Goal: Check status: Check status

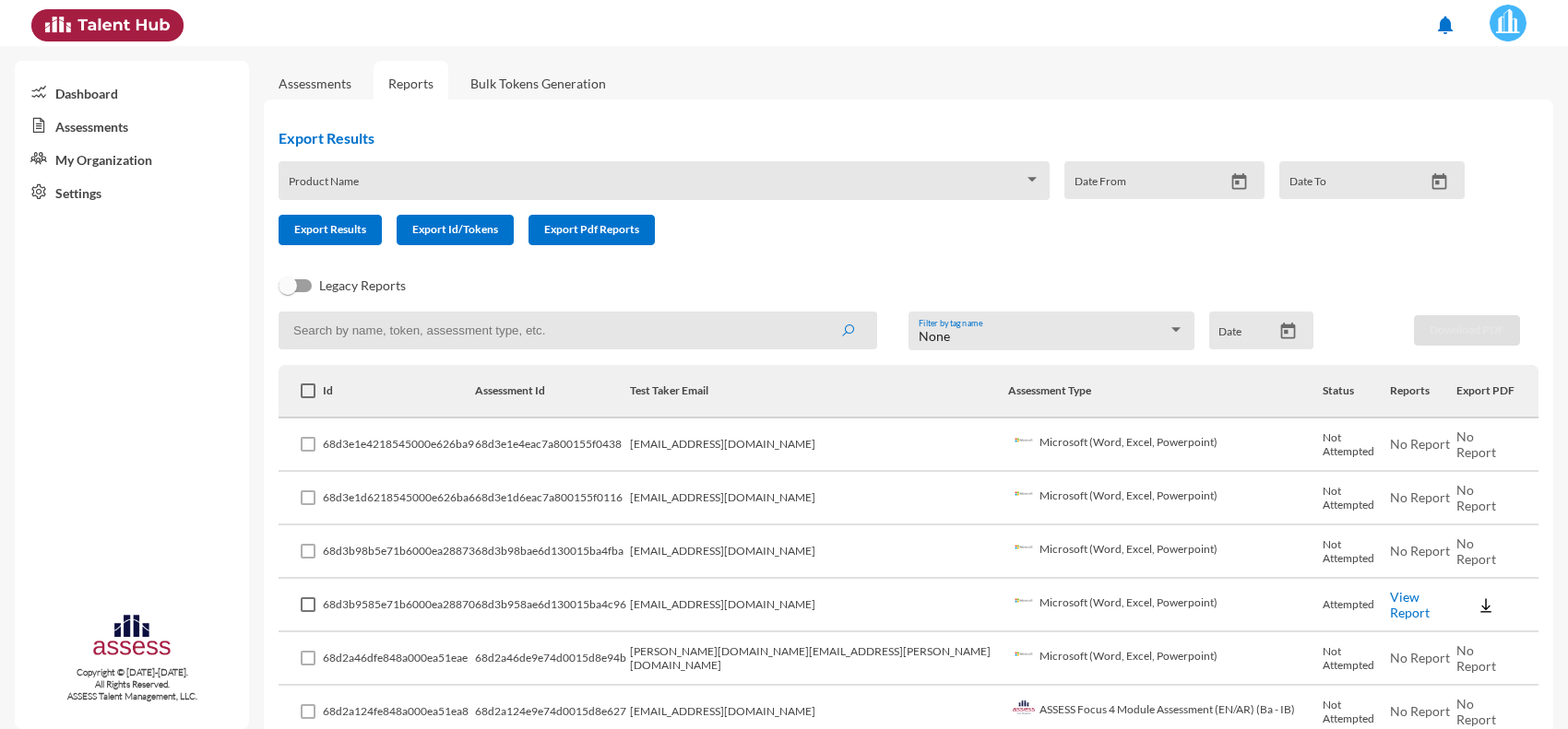
click at [706, 447] on td "[EMAIL_ADDRESS][DOMAIN_NAME]" at bounding box center [819, 446] width 378 height 54
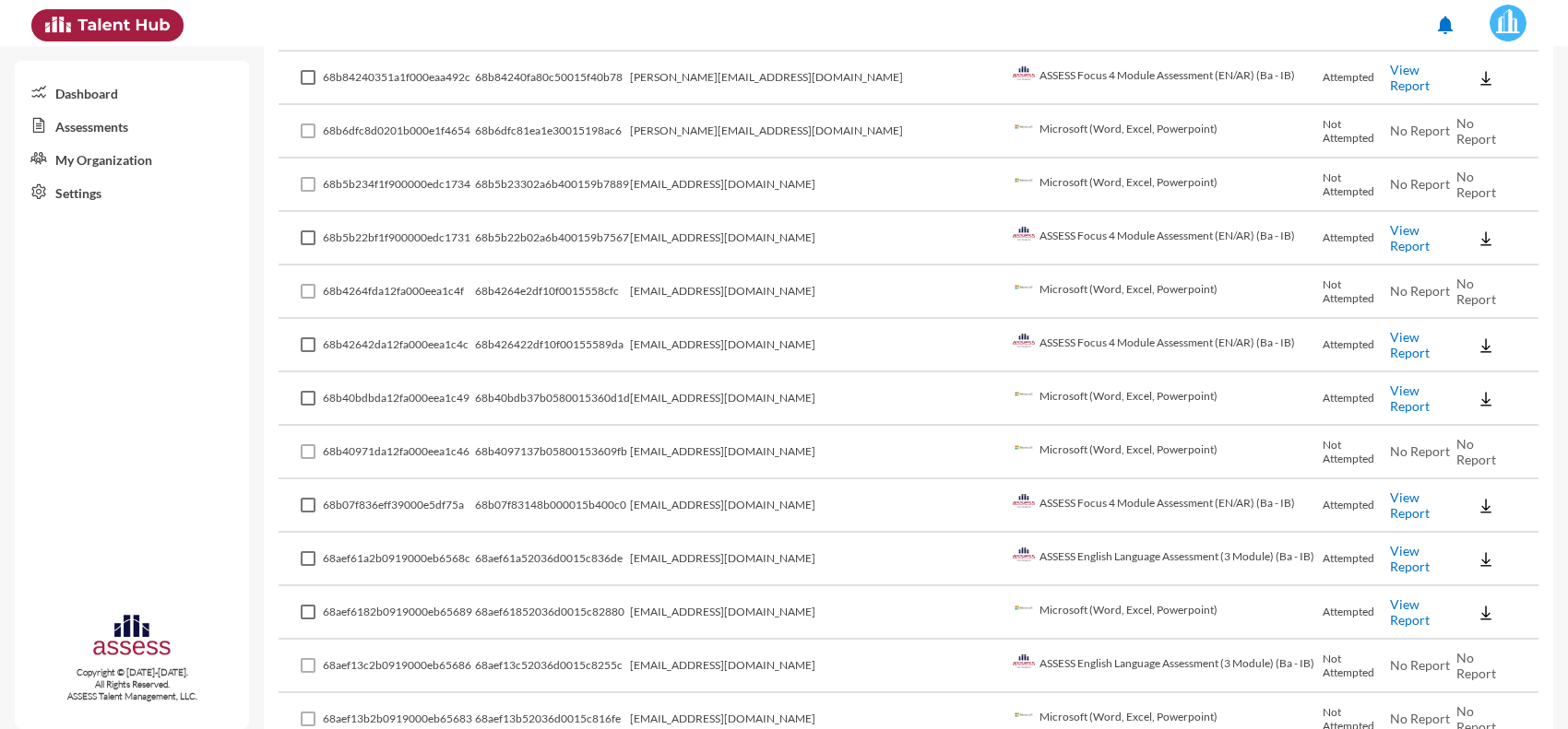
scroll to position [2625, 0]
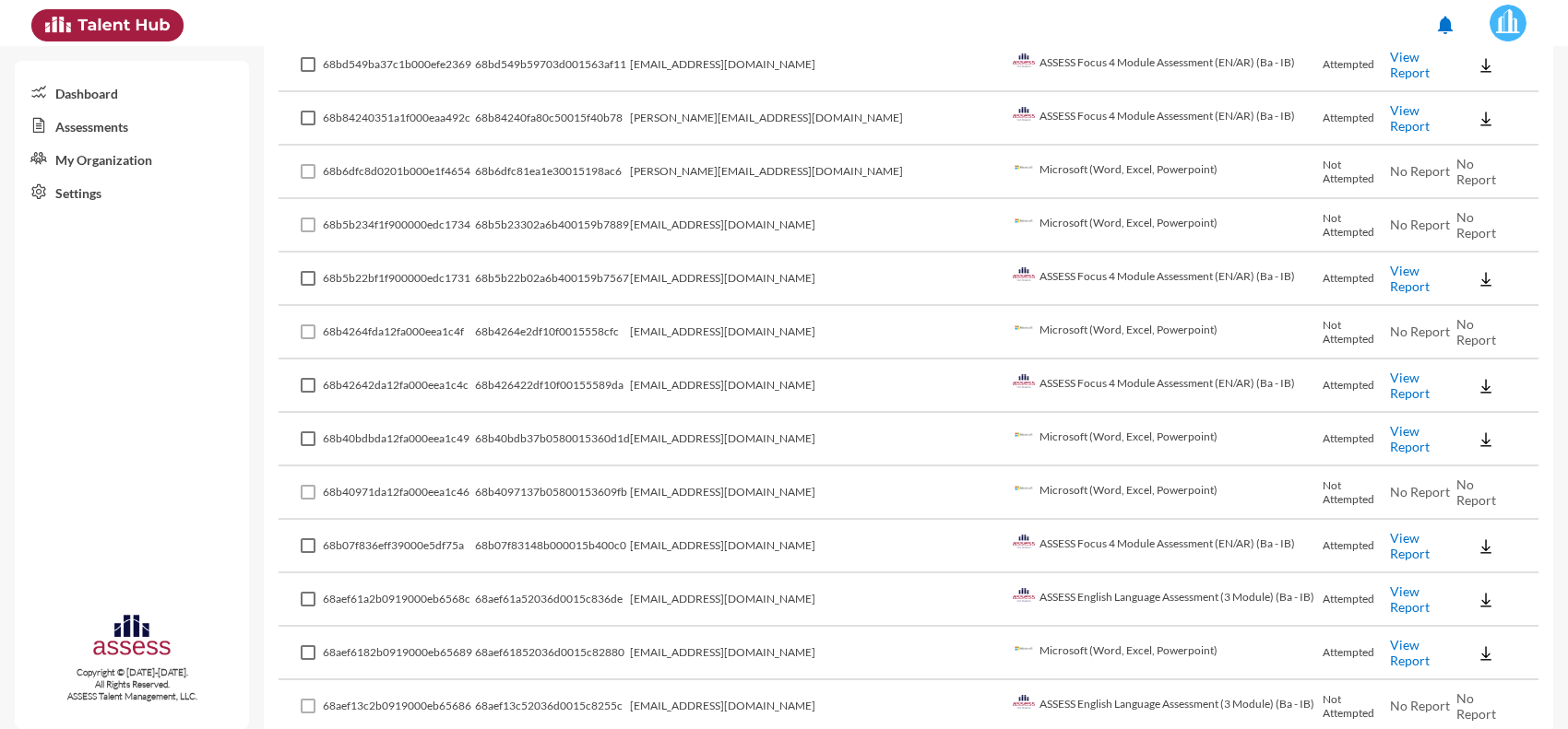
click at [781, 359] on td "[EMAIL_ADDRESS][DOMAIN_NAME]" at bounding box center [819, 386] width 378 height 54
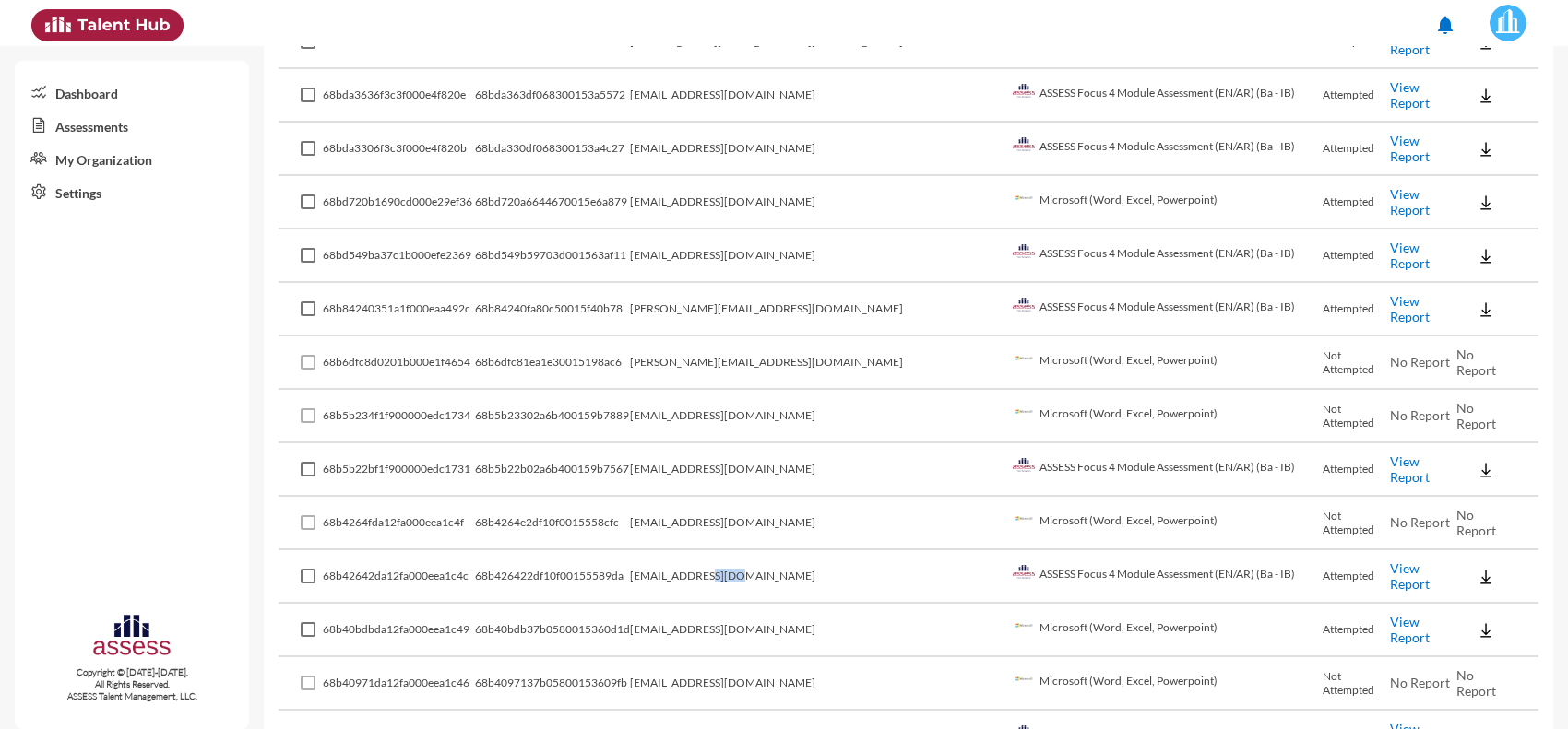
scroll to position [2394, 0]
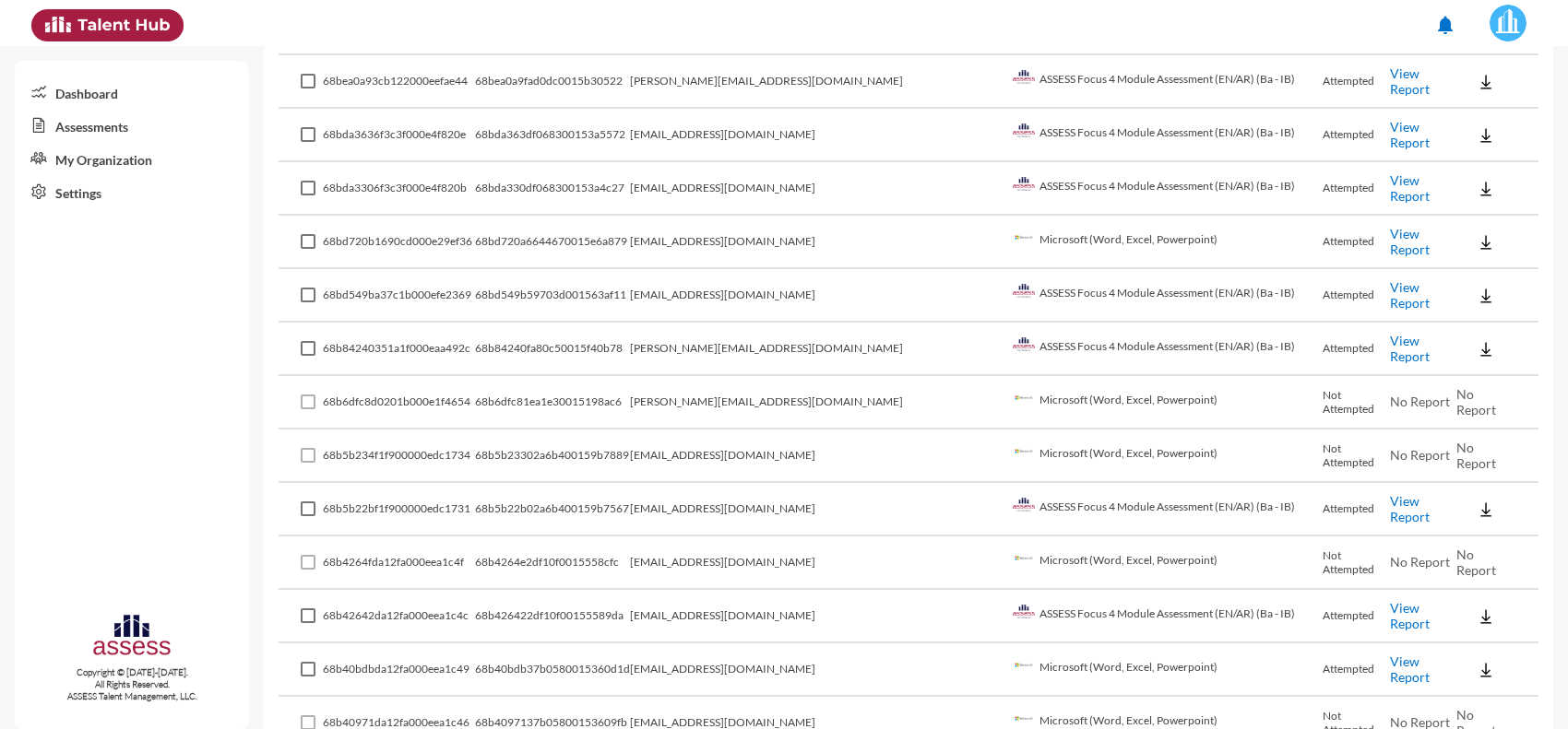
click at [800, 384] on td "[PERSON_NAME][EMAIL_ADDRESS][DOMAIN_NAME]" at bounding box center [819, 403] width 378 height 54
click at [804, 376] on td "[PERSON_NAME][EMAIL_ADDRESS][DOMAIN_NAME]" at bounding box center [819, 403] width 378 height 54
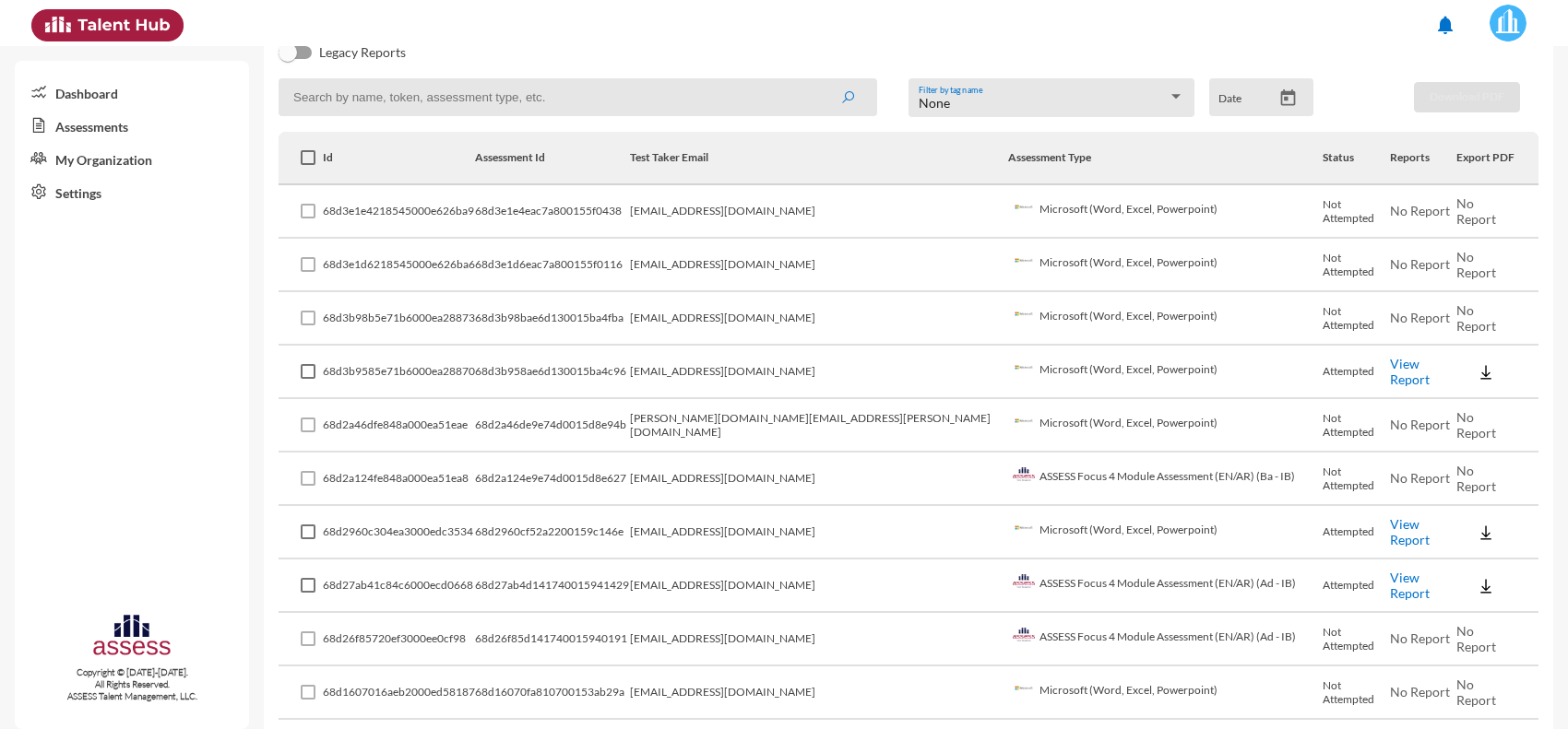
scroll to position [0, 0]
